Goal: Task Accomplishment & Management: Use online tool/utility

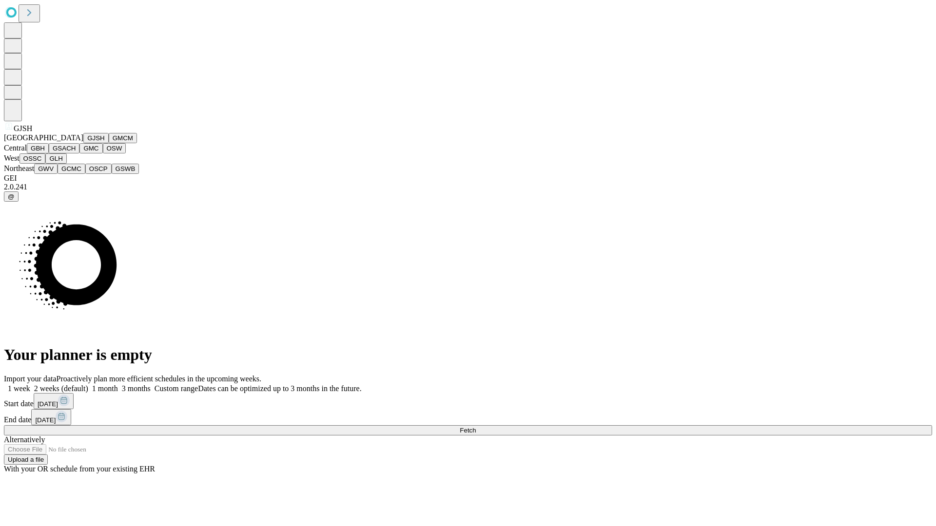
click at [83, 143] on button "GJSH" at bounding box center [95, 138] width 25 height 10
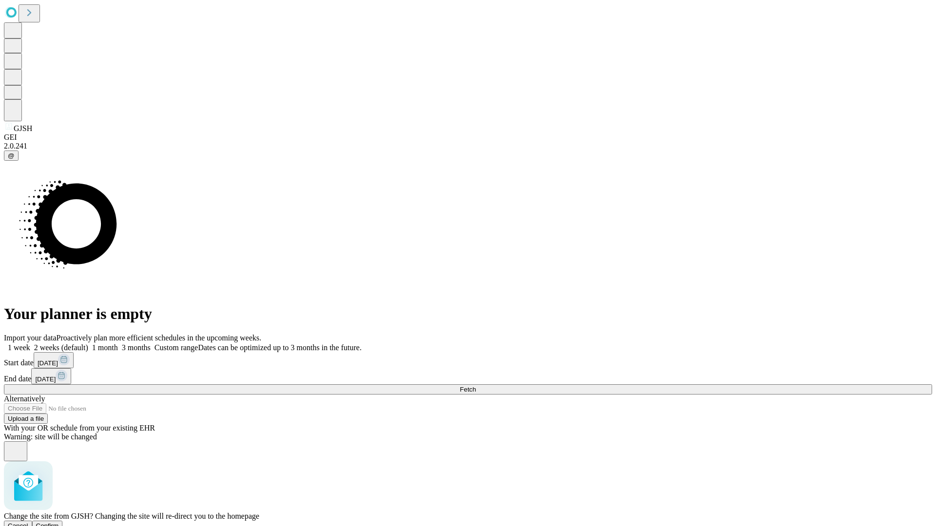
click at [59, 522] on span "Confirm" at bounding box center [47, 525] width 23 height 7
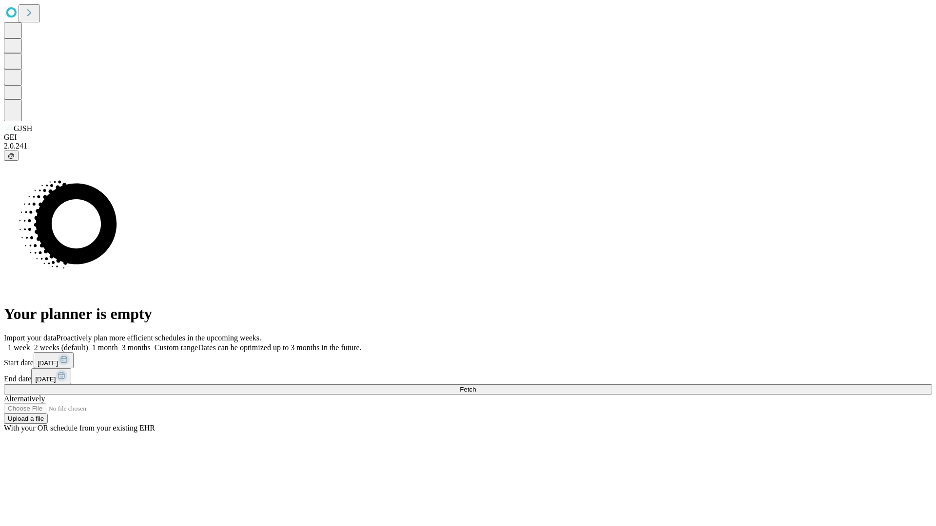
click at [118, 344] on label "1 month" at bounding box center [103, 348] width 30 height 8
click at [476, 386] on span "Fetch" at bounding box center [468, 389] width 16 height 7
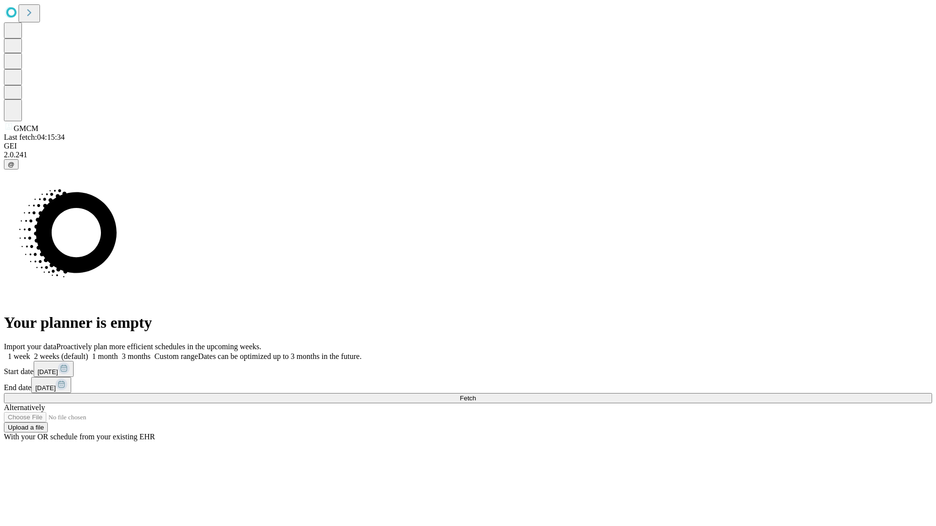
click at [118, 352] on label "1 month" at bounding box center [103, 356] width 30 height 8
click at [476, 395] on span "Fetch" at bounding box center [468, 398] width 16 height 7
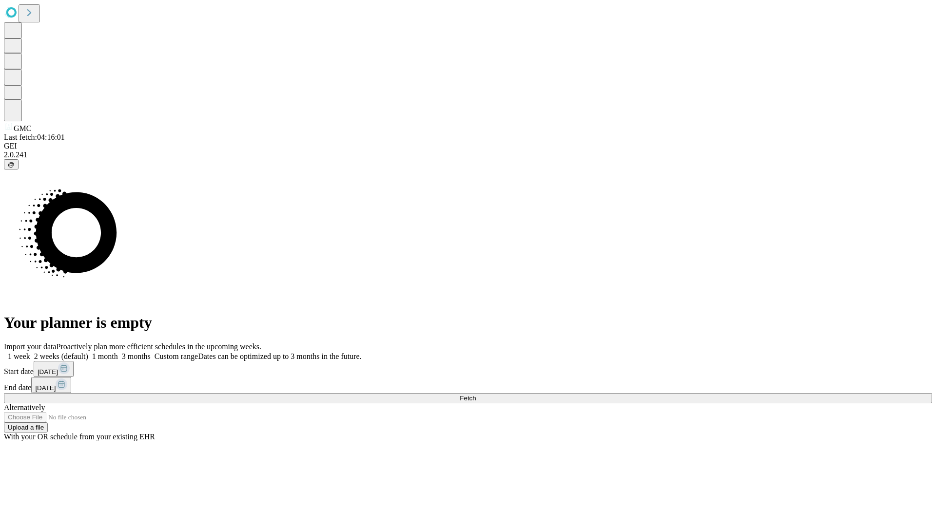
click at [476, 395] on span "Fetch" at bounding box center [468, 398] width 16 height 7
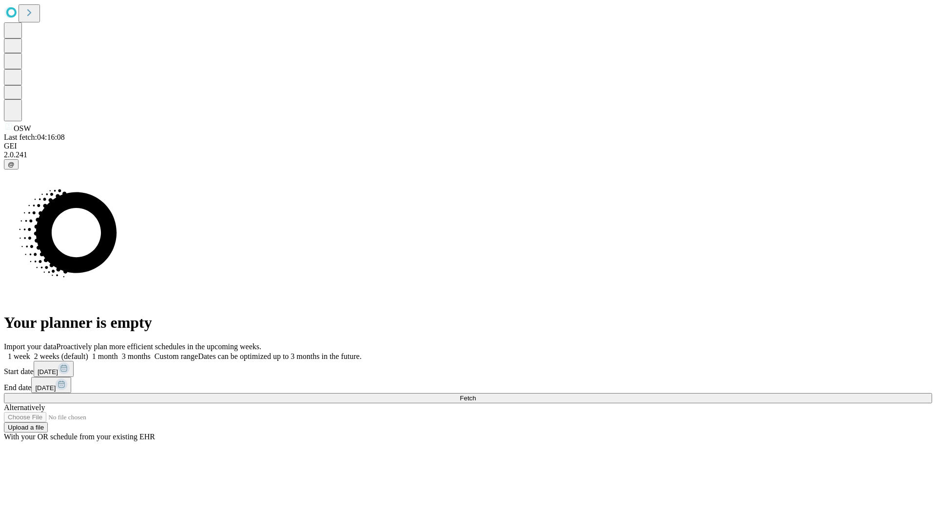
click at [476, 395] on span "Fetch" at bounding box center [468, 398] width 16 height 7
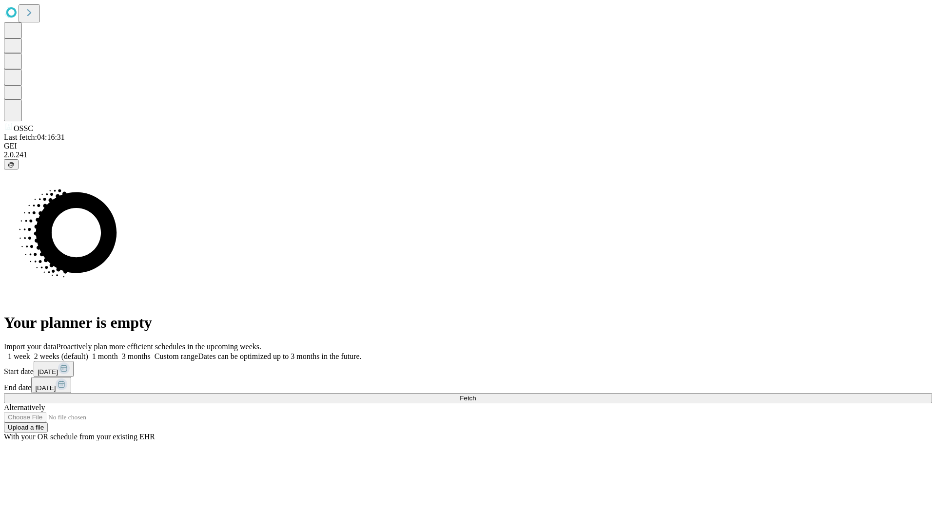
click at [118, 352] on label "1 month" at bounding box center [103, 356] width 30 height 8
click at [476, 395] on span "Fetch" at bounding box center [468, 398] width 16 height 7
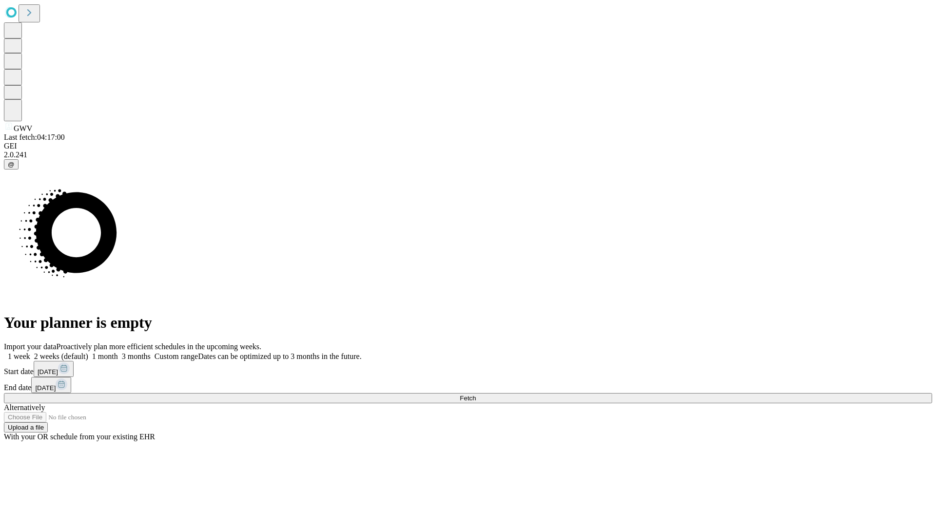
click at [476, 395] on span "Fetch" at bounding box center [468, 398] width 16 height 7
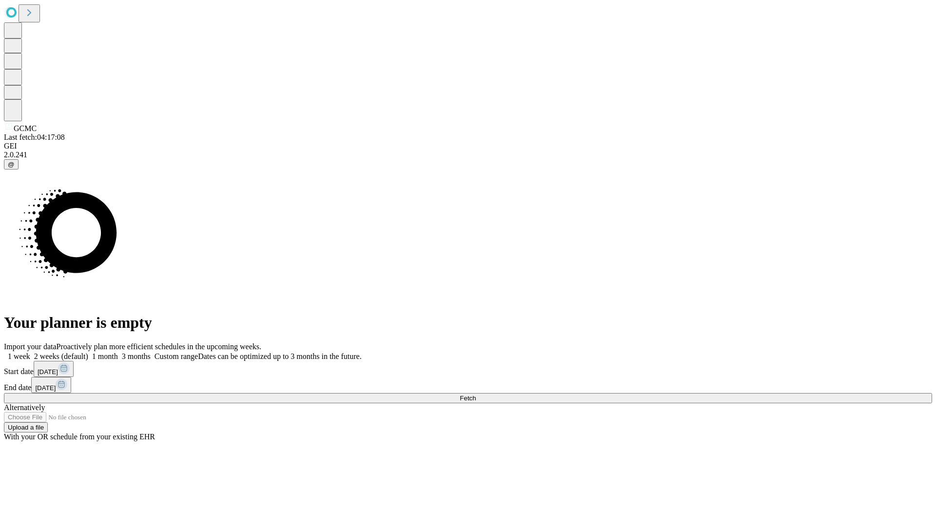
click at [118, 352] on label "1 month" at bounding box center [103, 356] width 30 height 8
click at [476, 395] on span "Fetch" at bounding box center [468, 398] width 16 height 7
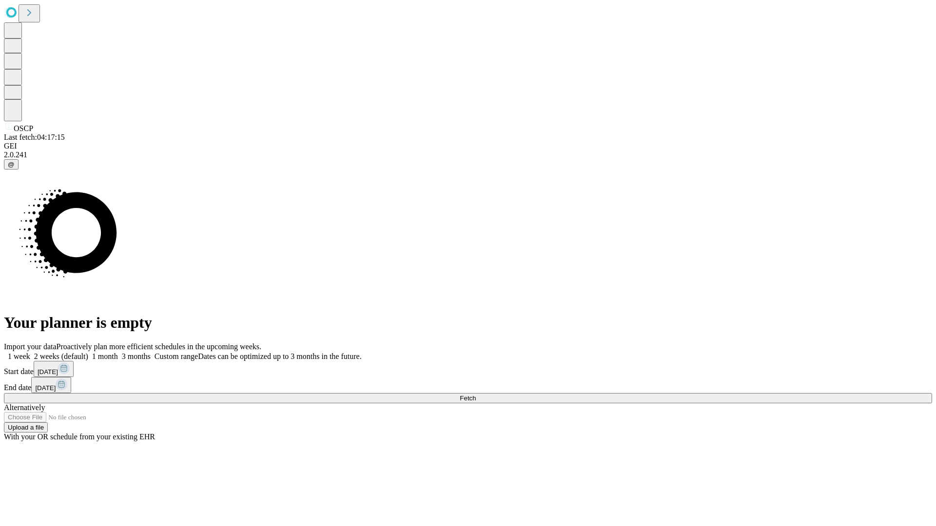
click at [118, 352] on label "1 month" at bounding box center [103, 356] width 30 height 8
click at [476, 395] on span "Fetch" at bounding box center [468, 398] width 16 height 7
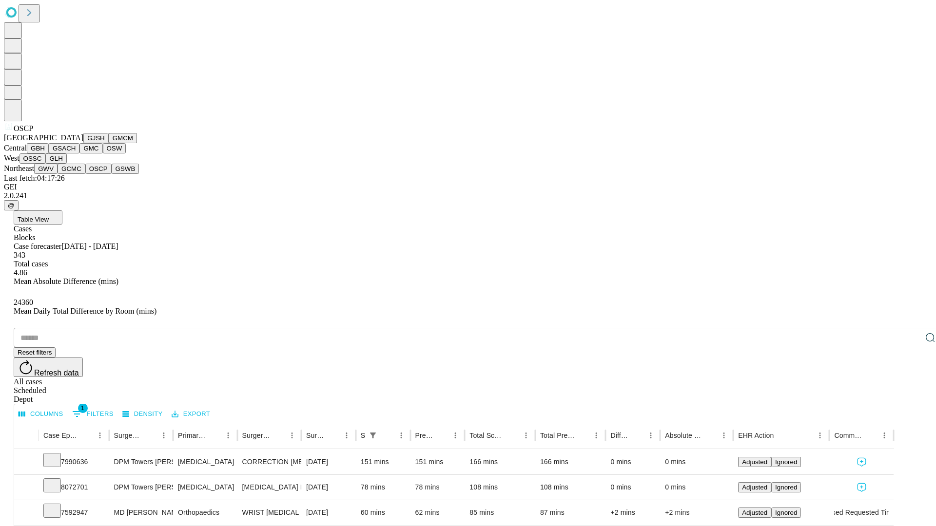
click at [112, 174] on button "GSWB" at bounding box center [126, 169] width 28 height 10
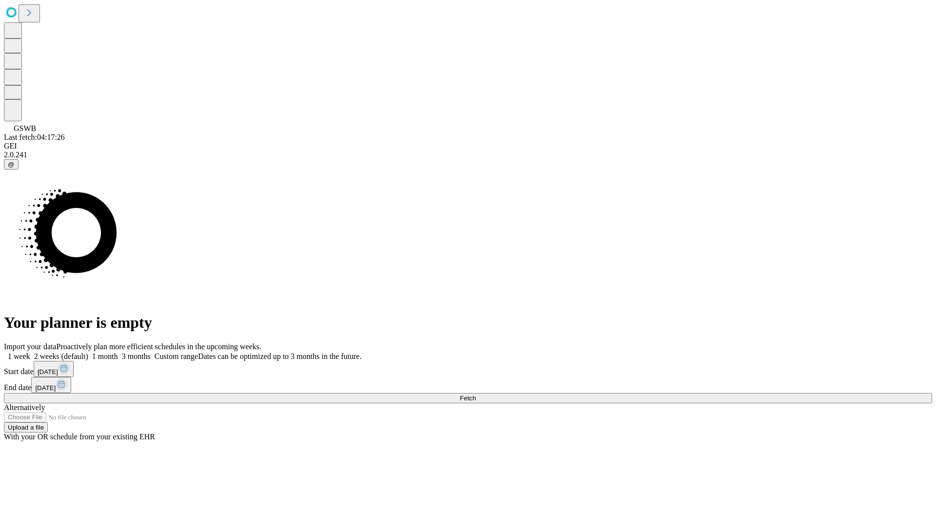
click at [118, 352] on label "1 month" at bounding box center [103, 356] width 30 height 8
click at [476, 395] on span "Fetch" at bounding box center [468, 398] width 16 height 7
